Goal: Task Accomplishment & Management: Use online tool/utility

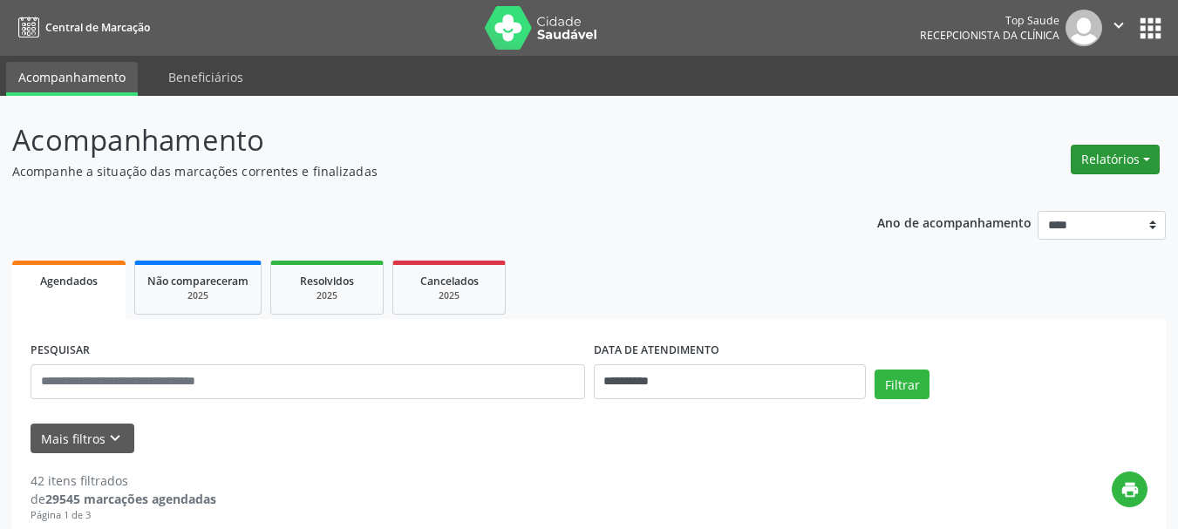
click at [1107, 166] on button "Relatórios" at bounding box center [1115, 160] width 89 height 30
click at [1043, 199] on link "Agendamentos" at bounding box center [1066, 197] width 187 height 24
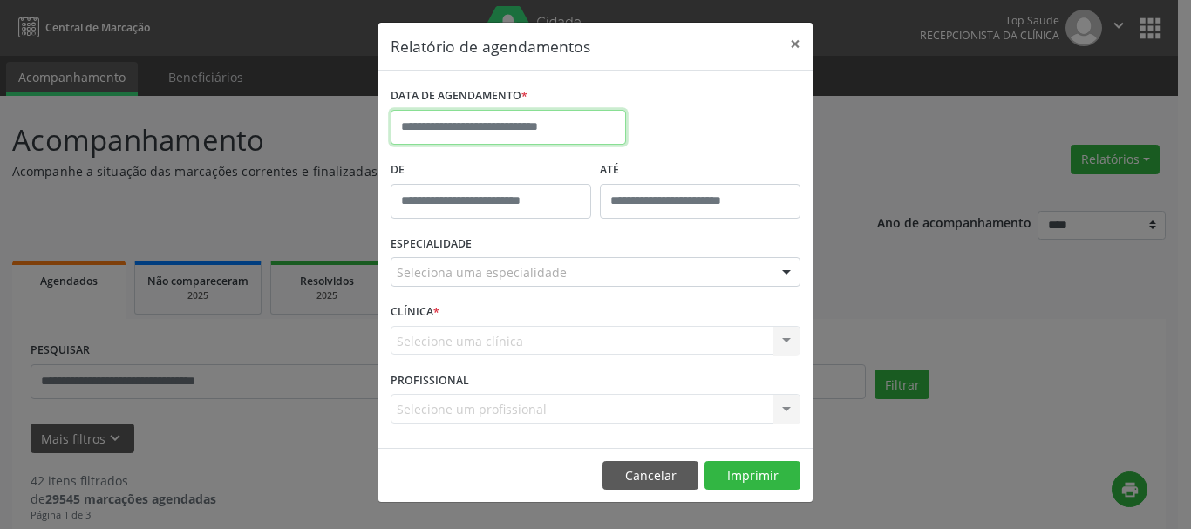
click at [492, 130] on input "text" at bounding box center [508, 127] width 235 height 35
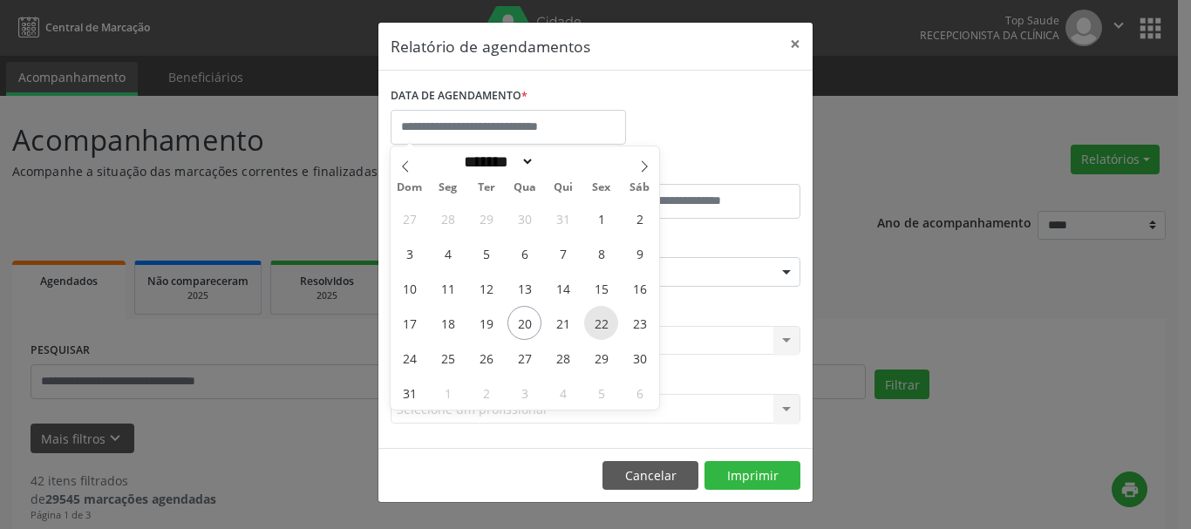
click at [599, 329] on span "22" at bounding box center [601, 323] width 34 height 34
type input "**********"
click at [599, 329] on span "22" at bounding box center [601, 323] width 34 height 34
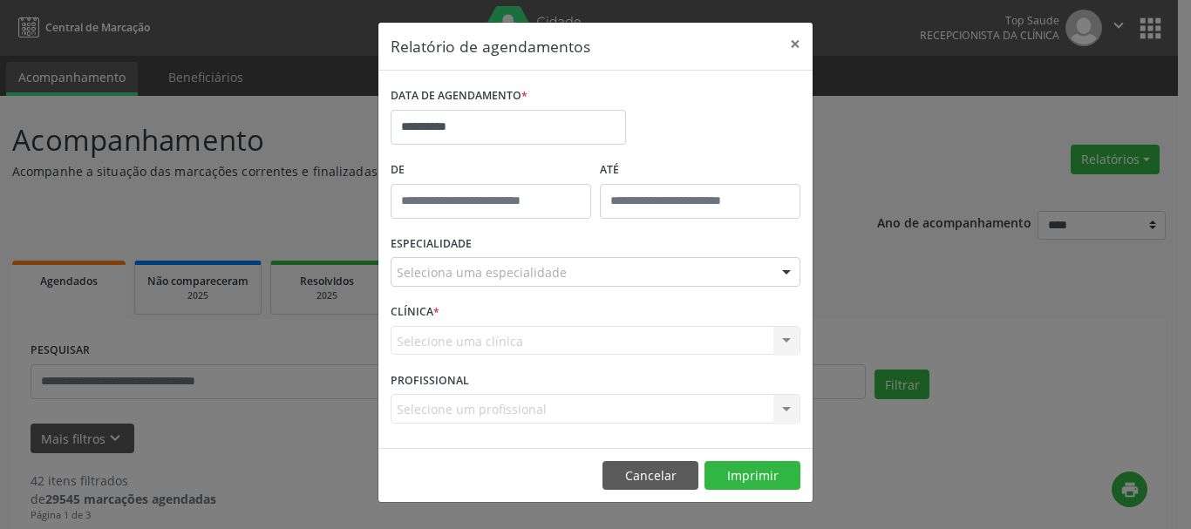
click at [570, 273] on div "Seleciona uma especialidade" at bounding box center [596, 272] width 410 height 30
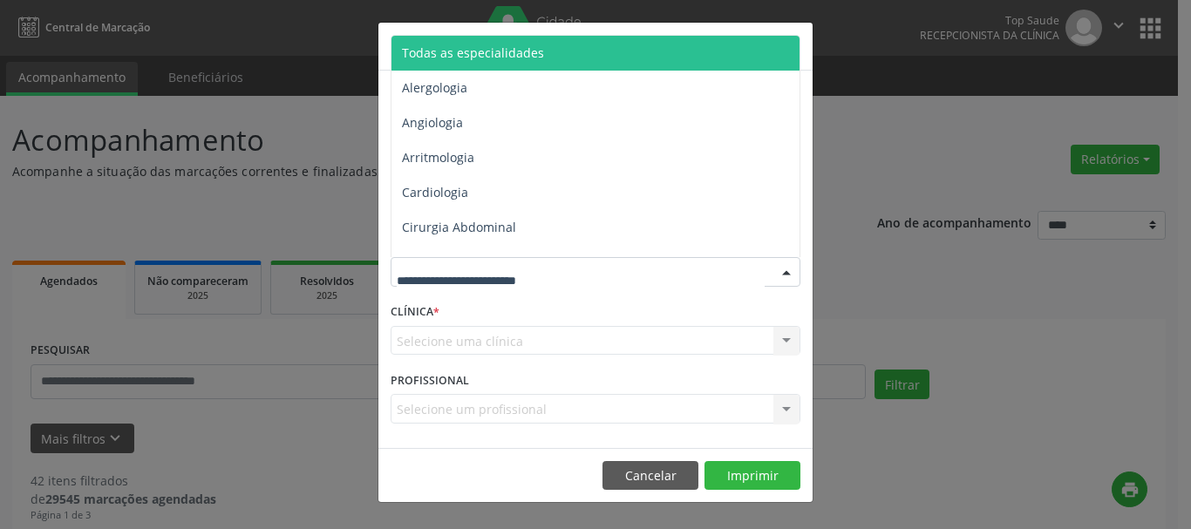
click at [518, 46] on span "Todas as especialidades" at bounding box center [473, 52] width 142 height 17
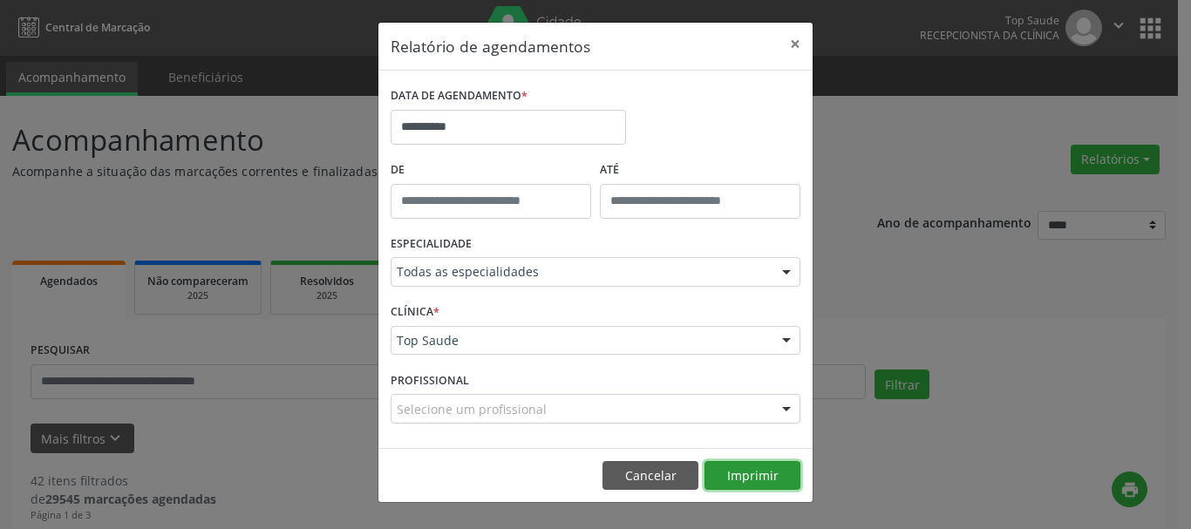
click at [748, 467] on button "Imprimir" at bounding box center [753, 476] width 96 height 30
